Goal: Information Seeking & Learning: Learn about a topic

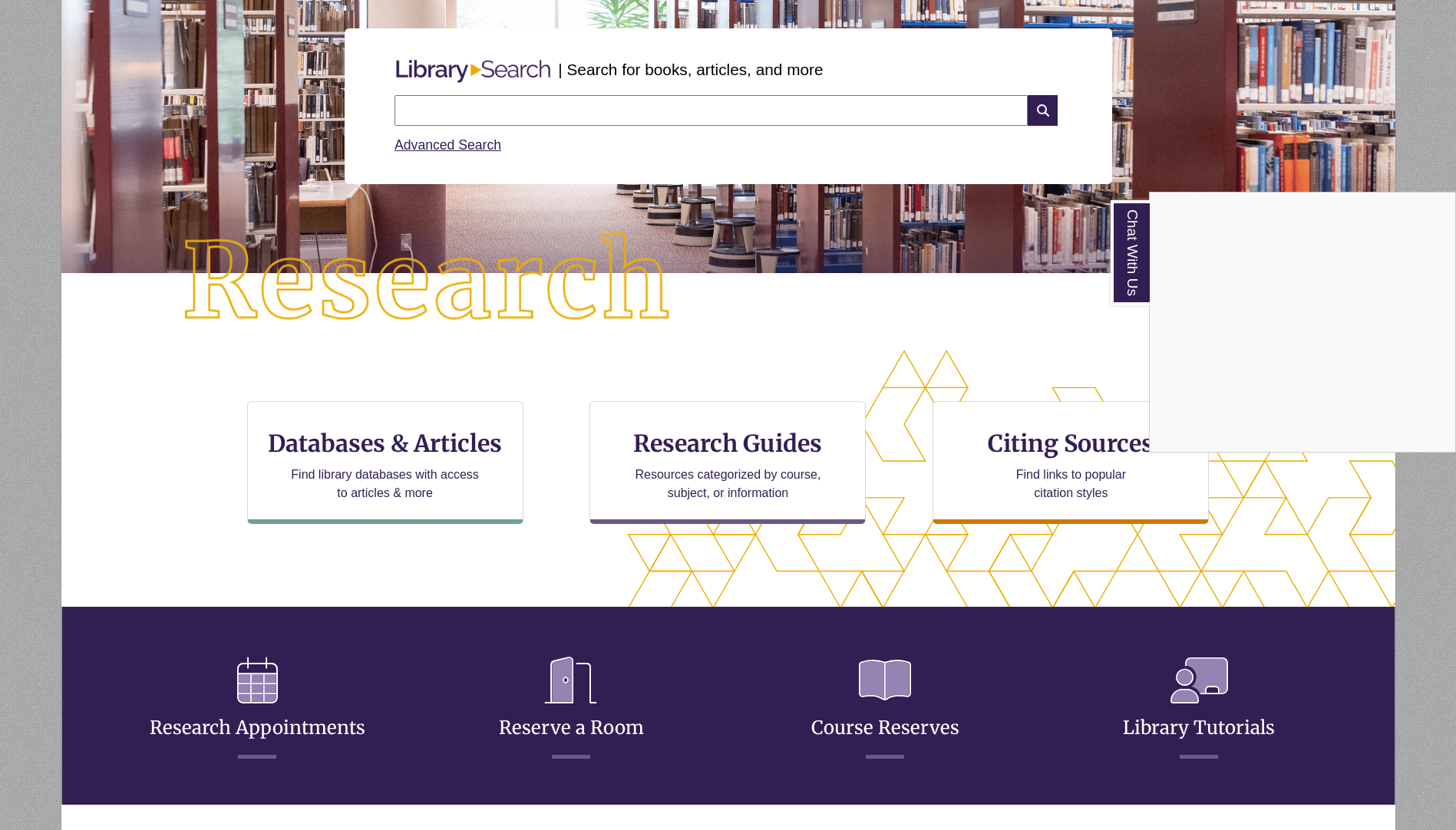
scroll to position [159, 0]
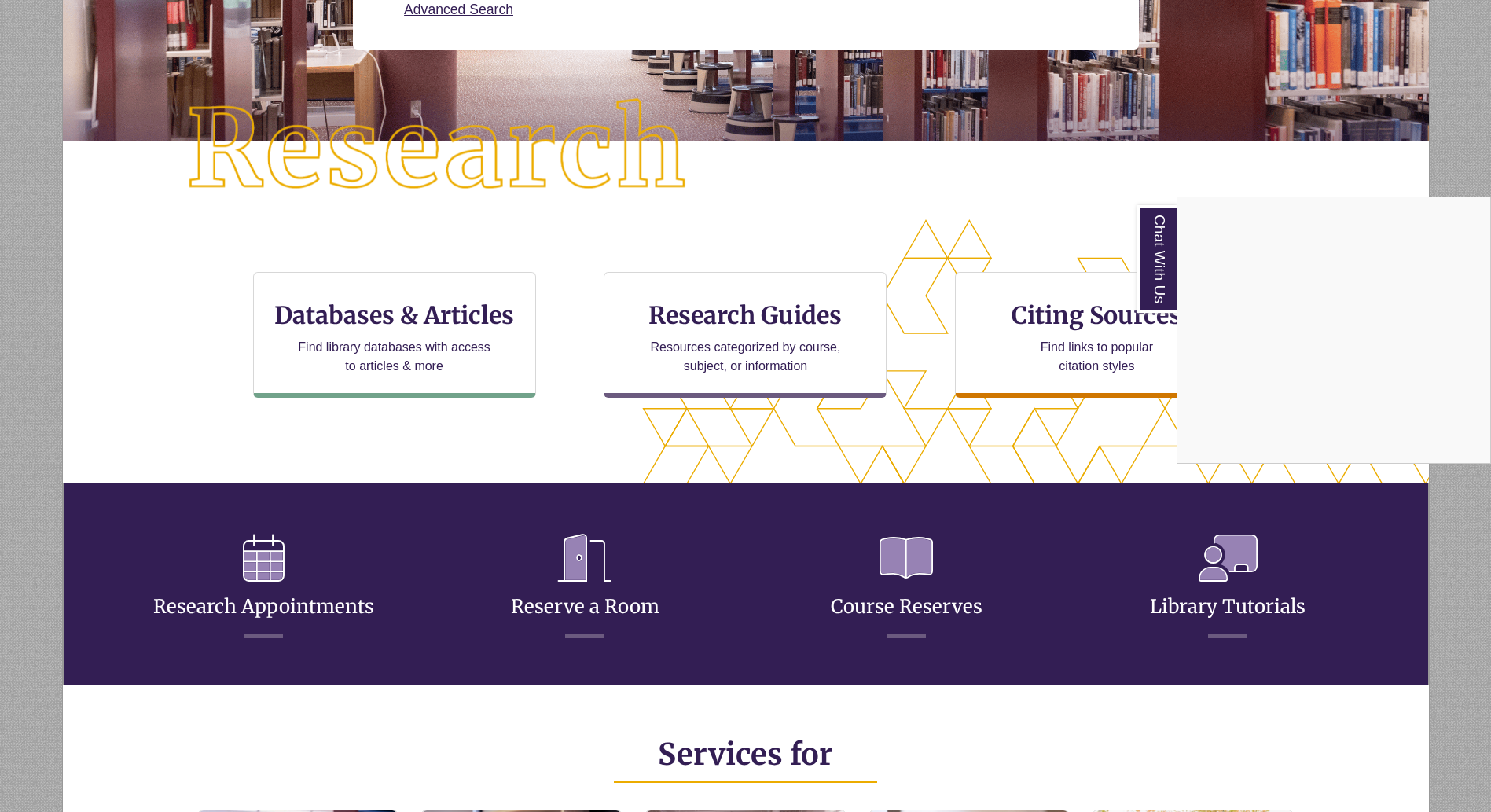
scroll to position [382, 1232]
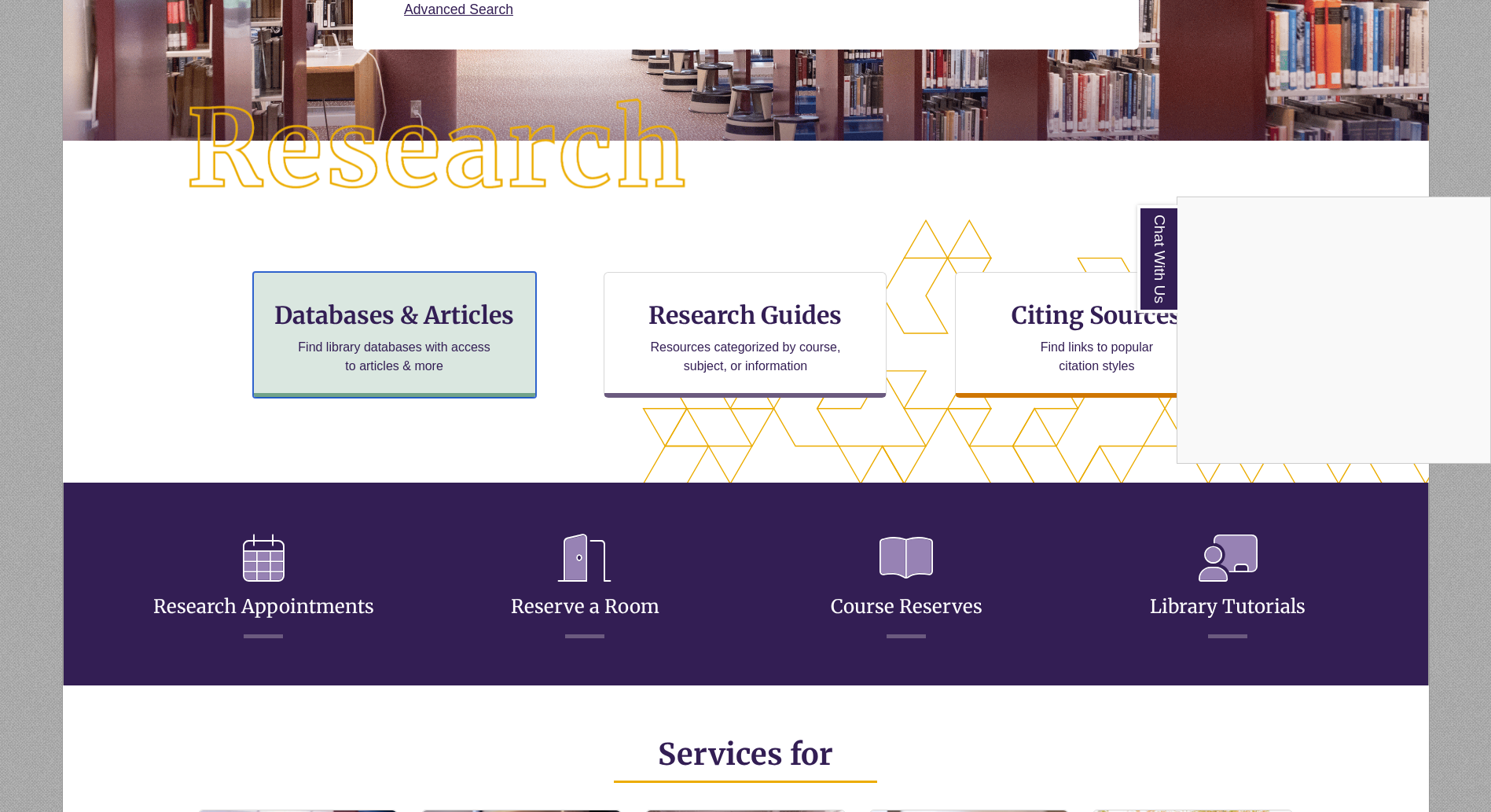
click at [365, 331] on div "Databases & Articles Find library databases with access to articles & more" at bounding box center [394, 335] width 283 height 126
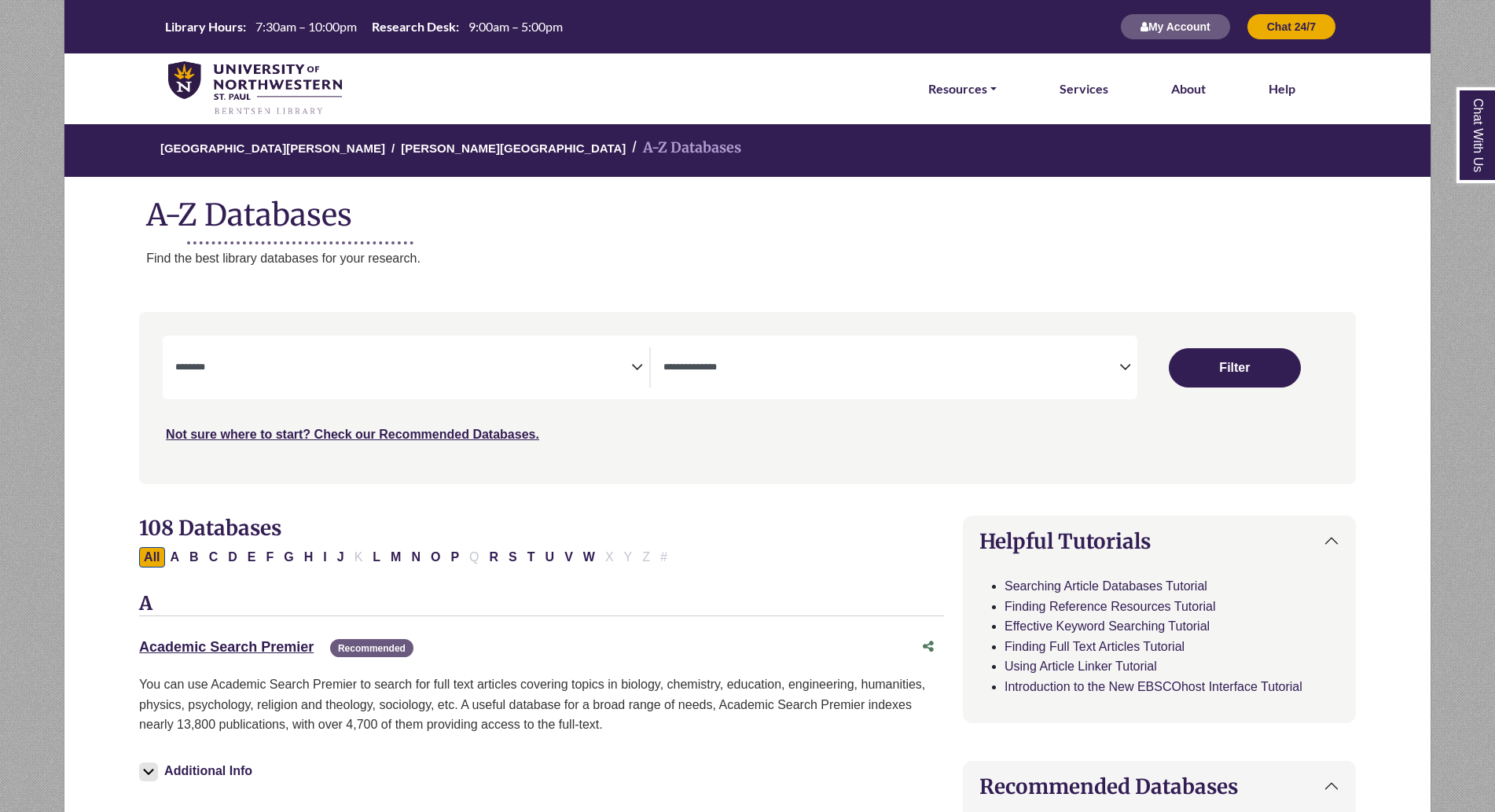
select select "Database Subject Filter"
select select "Database Types Filter"
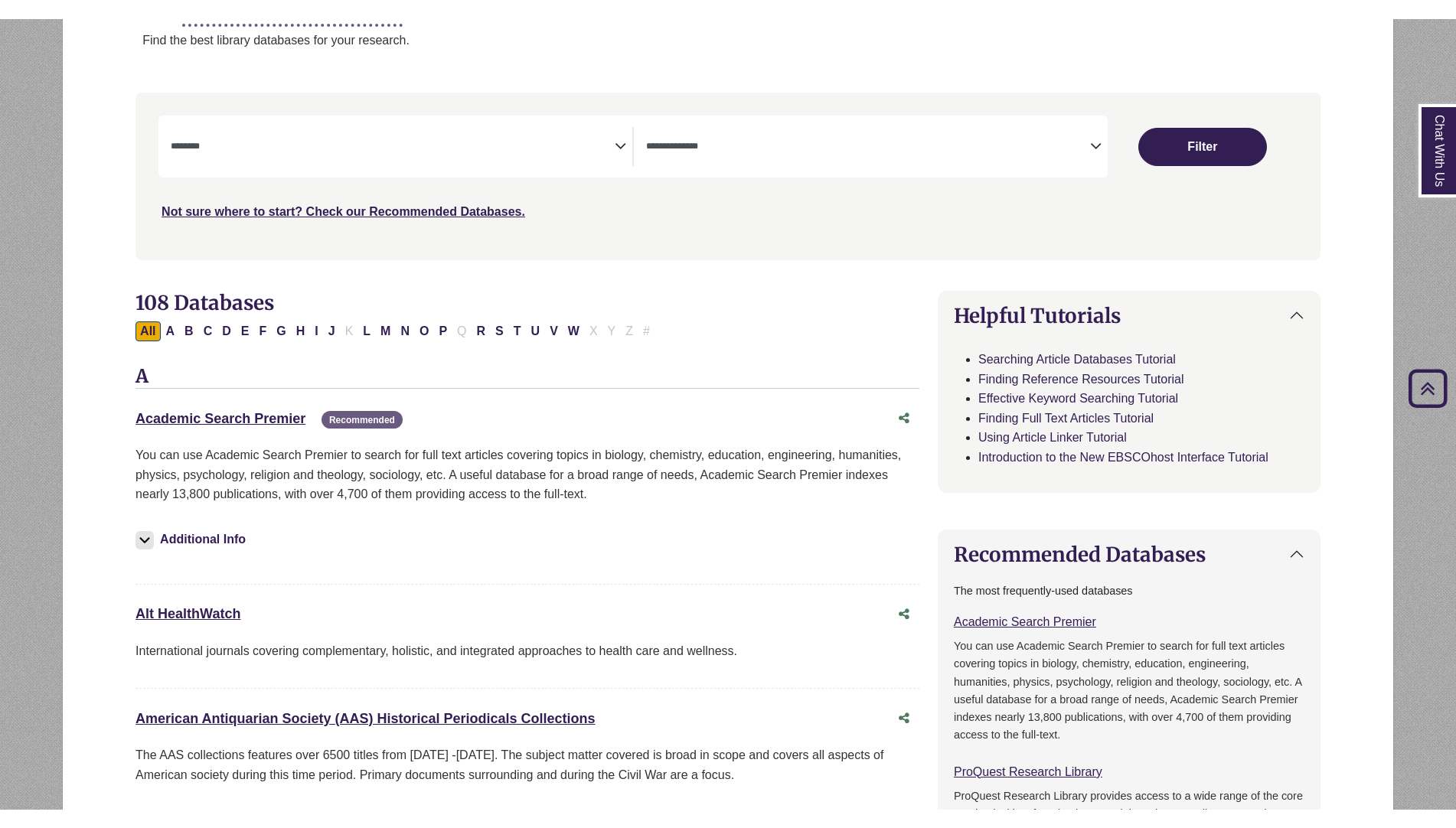
scroll to position [230, 0]
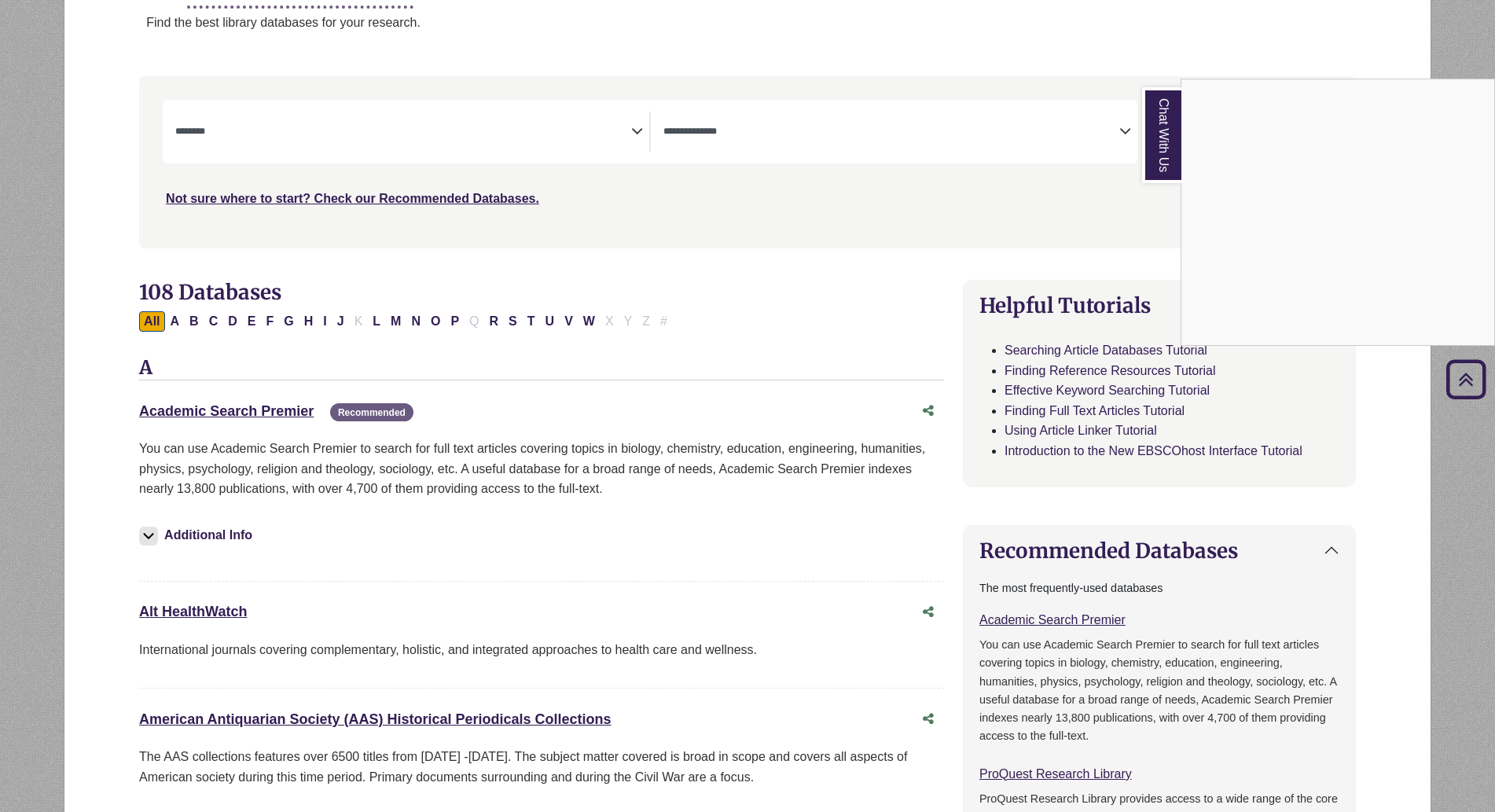
click at [229, 406] on div "Chat With Us" at bounding box center [747, 406] width 1495 height 812
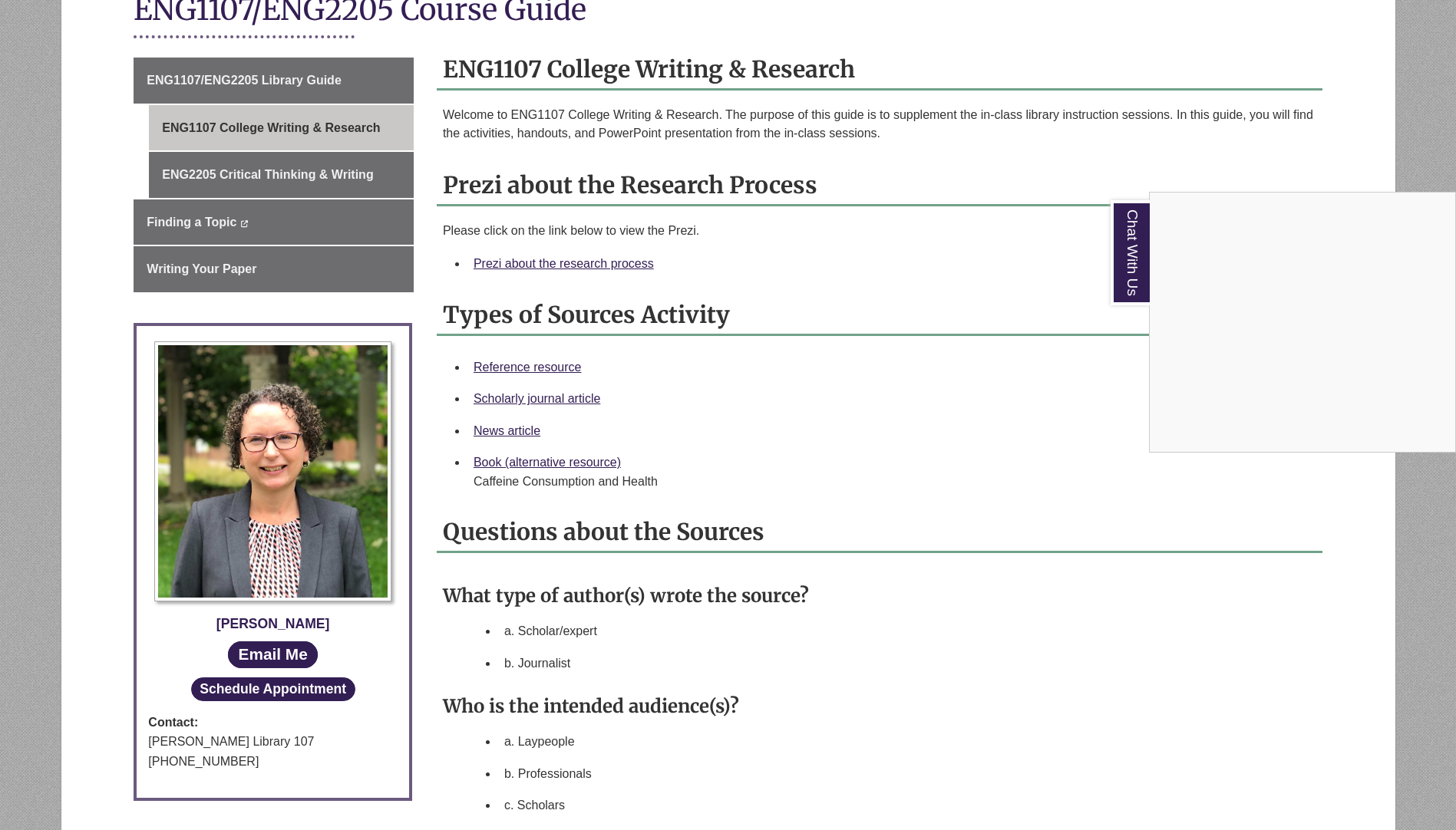
scroll to position [384, 0]
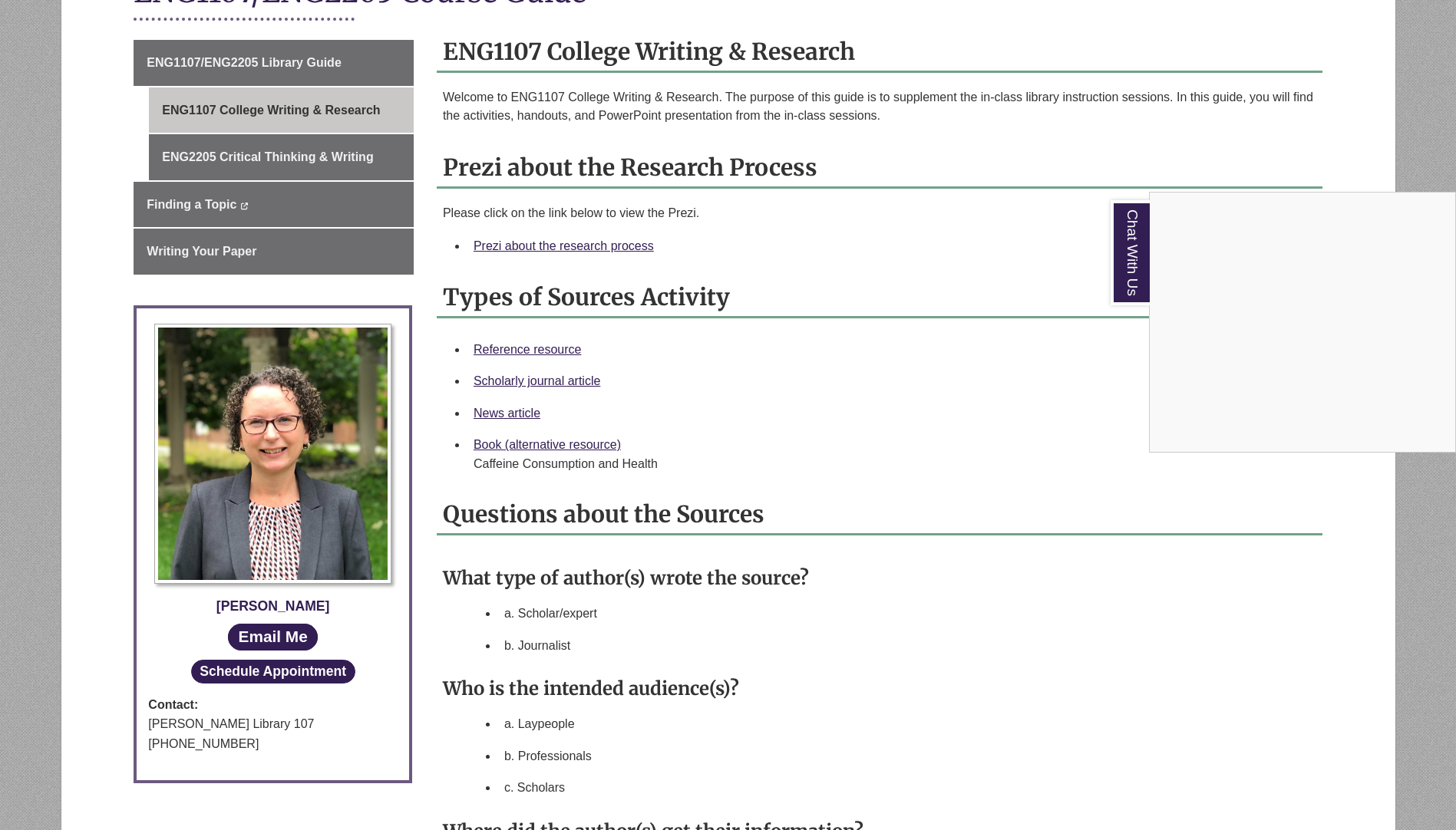
click at [537, 347] on div "Chat With Us" at bounding box center [728, 415] width 1456 height 830
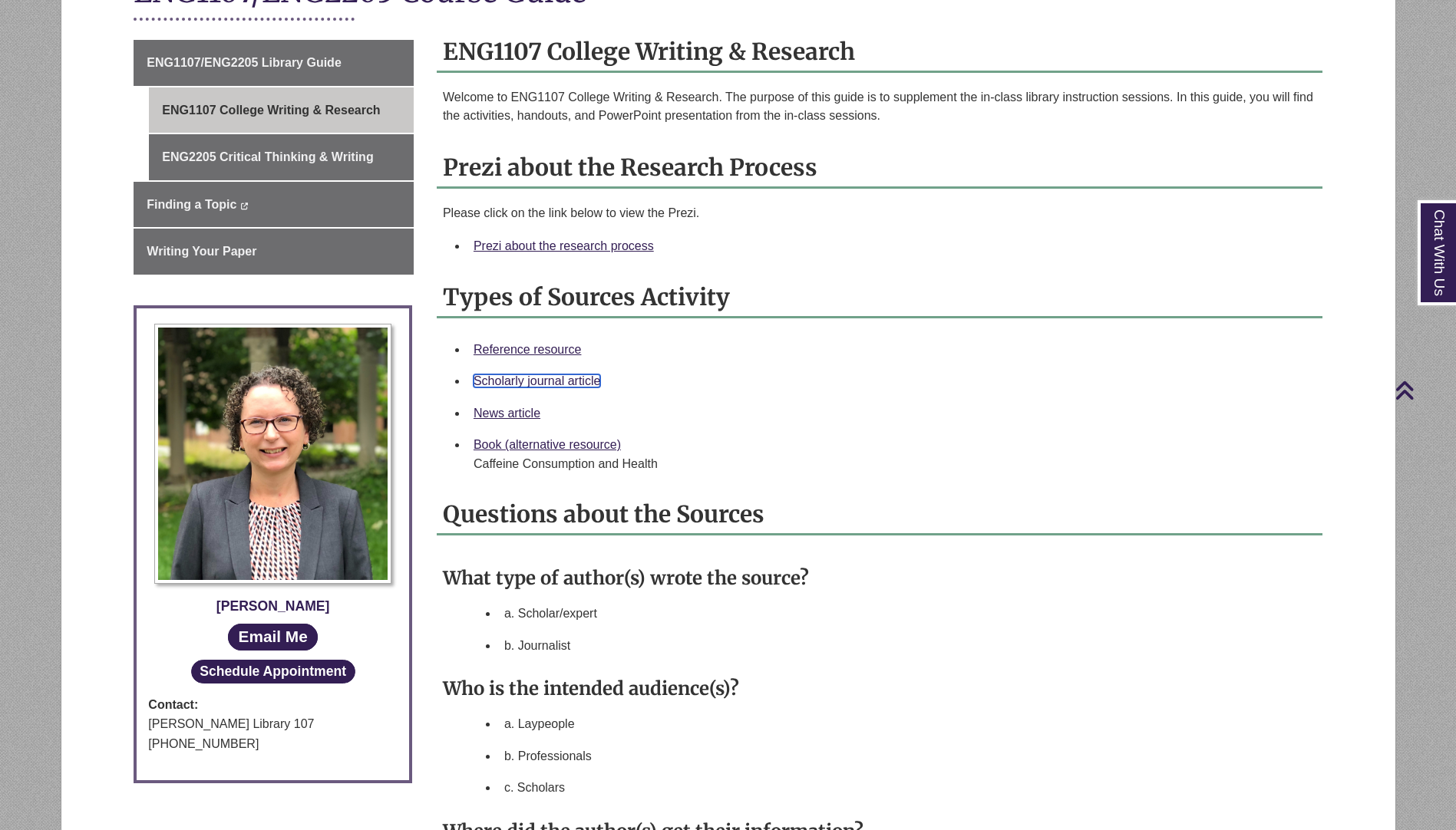
click at [514, 383] on link "Scholarly journal article" at bounding box center [537, 381] width 126 height 13
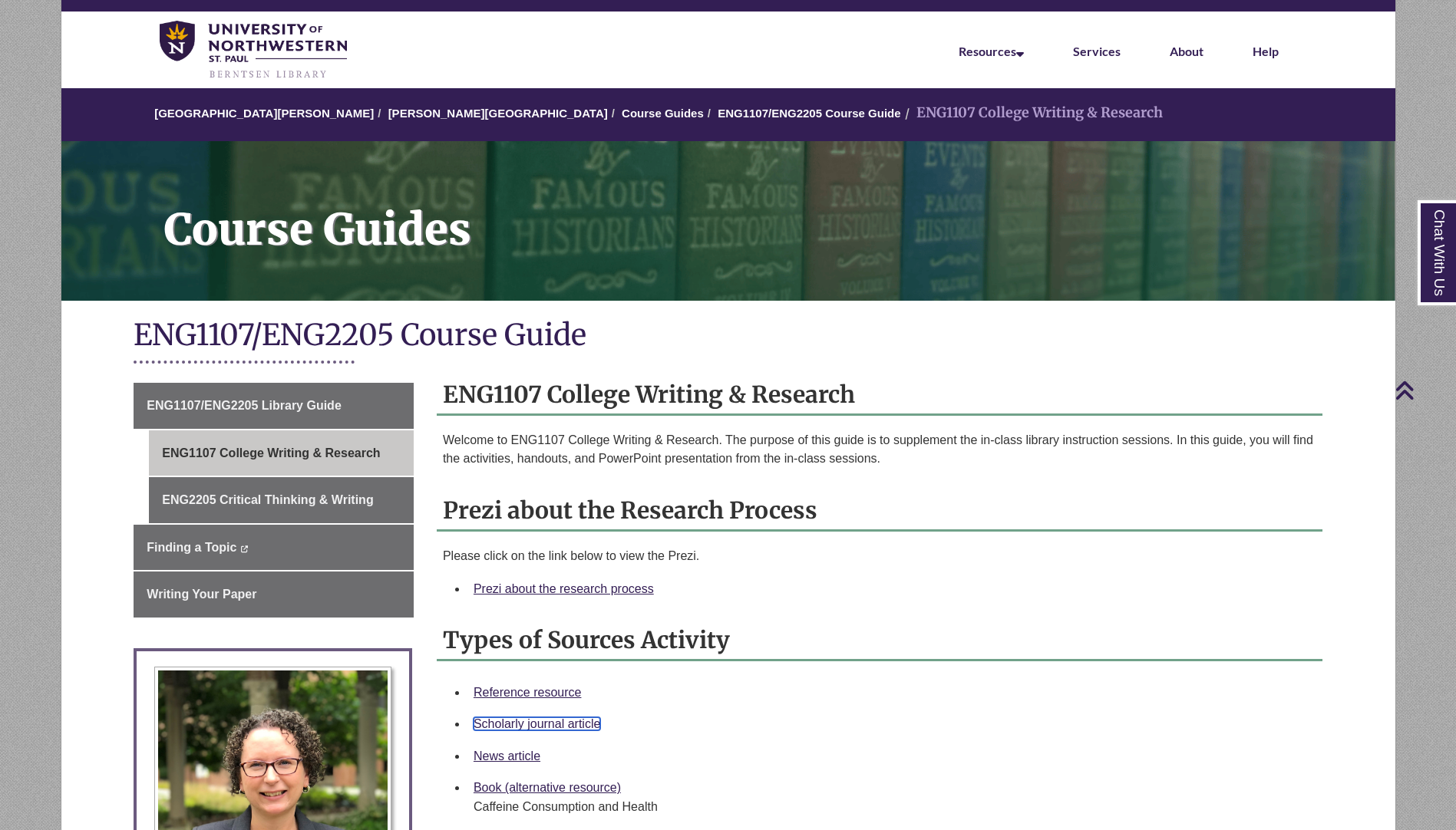
scroll to position [0, 0]
